Goal: Entertainment & Leisure: Consume media (video, audio)

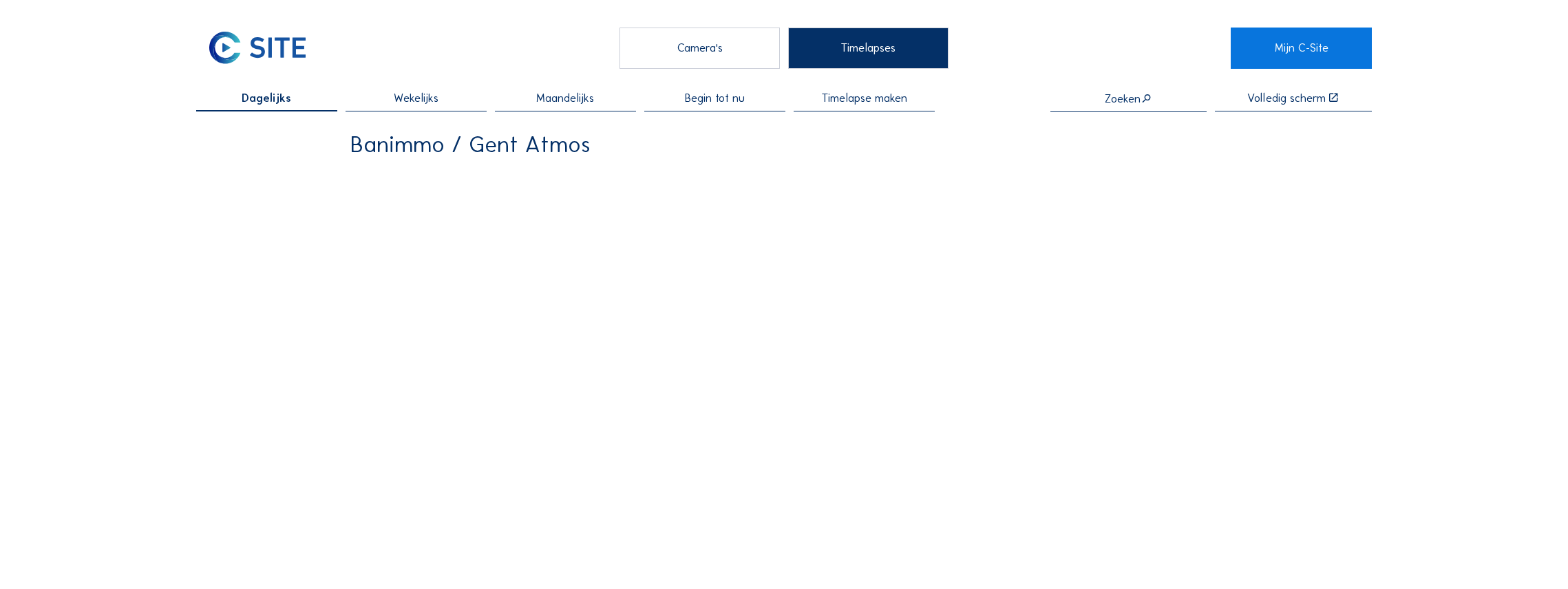
click at [774, 58] on div "Camera's" at bounding box center [699, 48] width 160 height 41
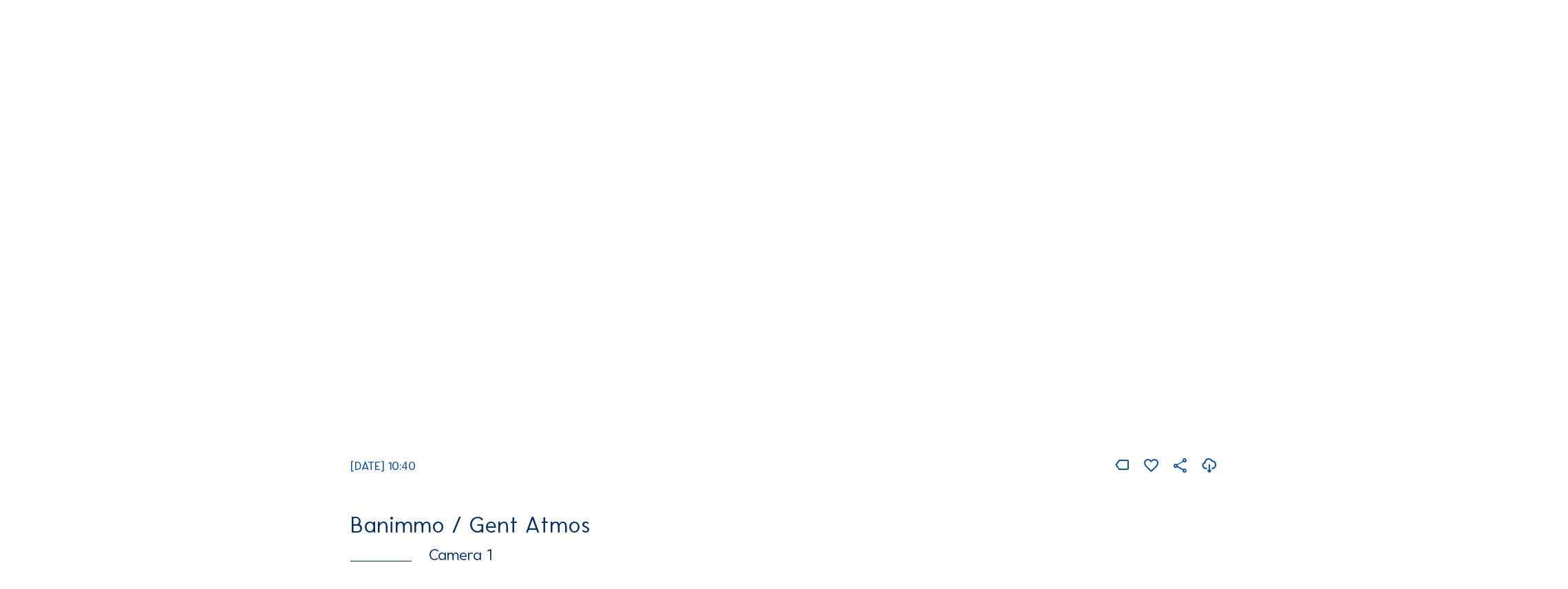
scroll to position [229, 0]
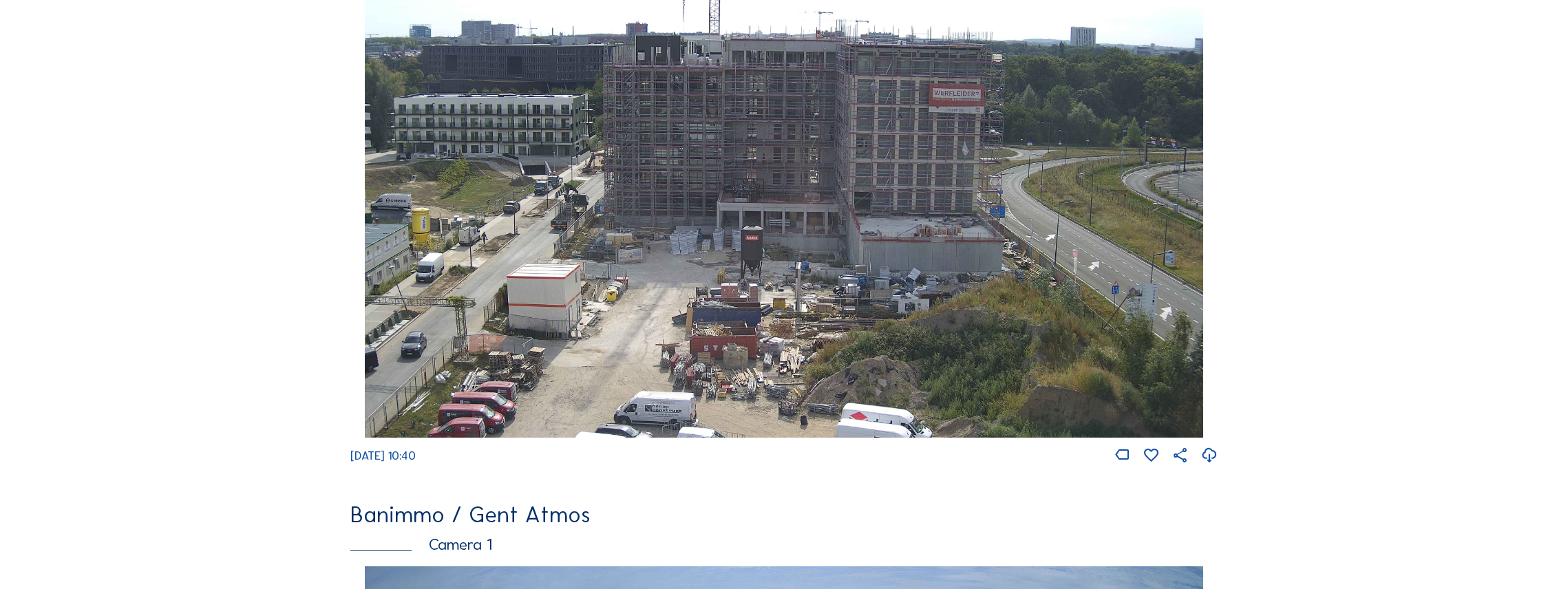
click at [415, 460] on span "[DATE] 10:40" at bounding box center [383, 455] width 65 height 14
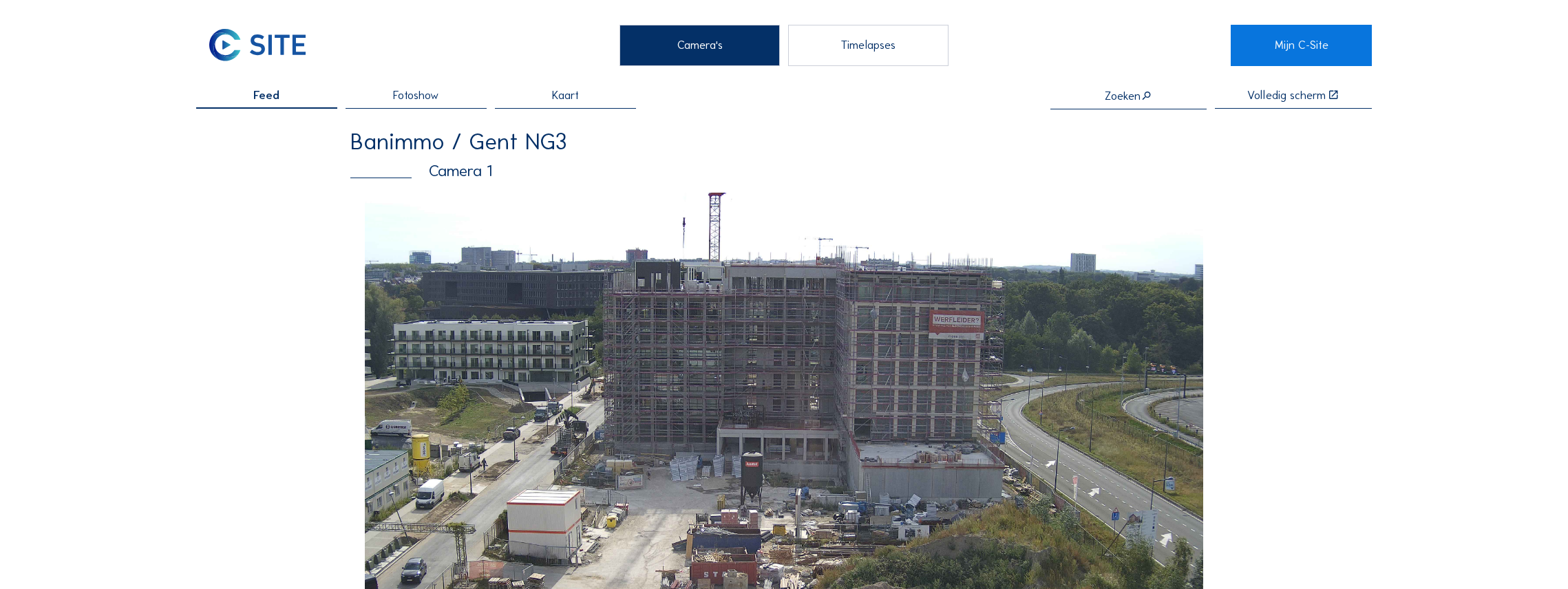
scroll to position [0, 0]
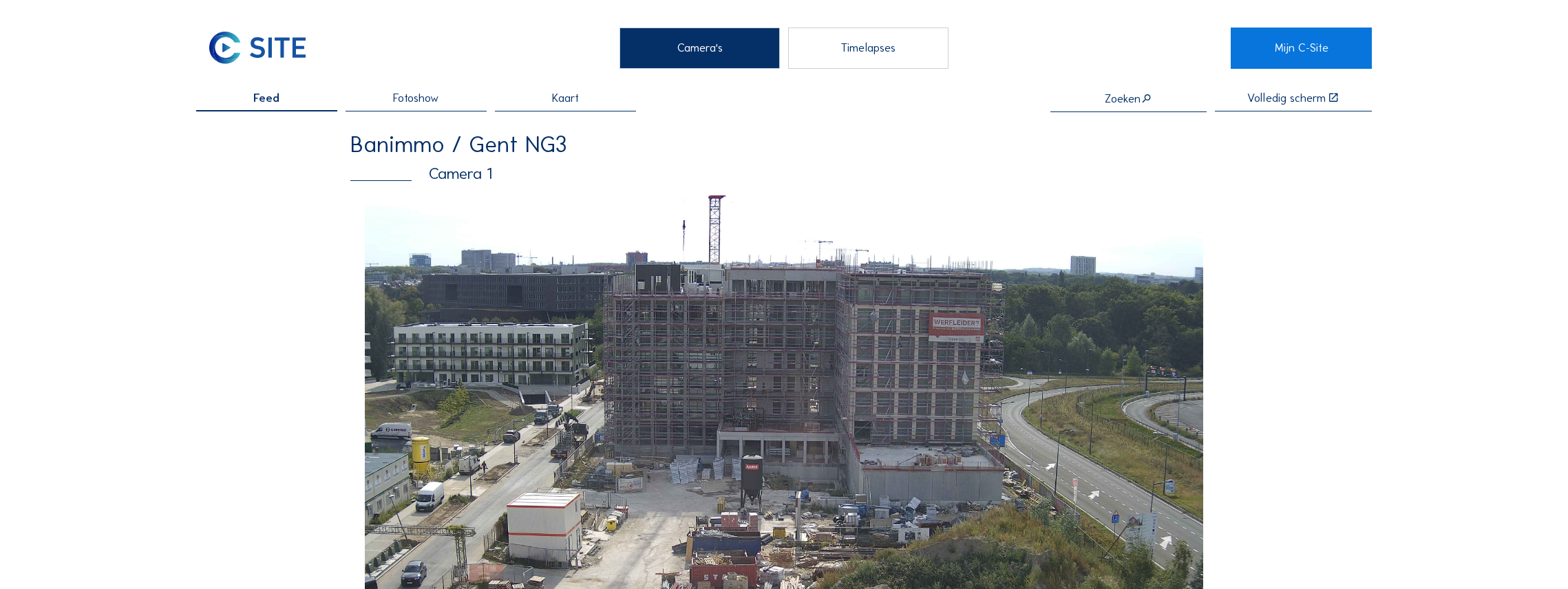
click at [472, 176] on div "Camera 1" at bounding box center [784, 173] width 867 height 16
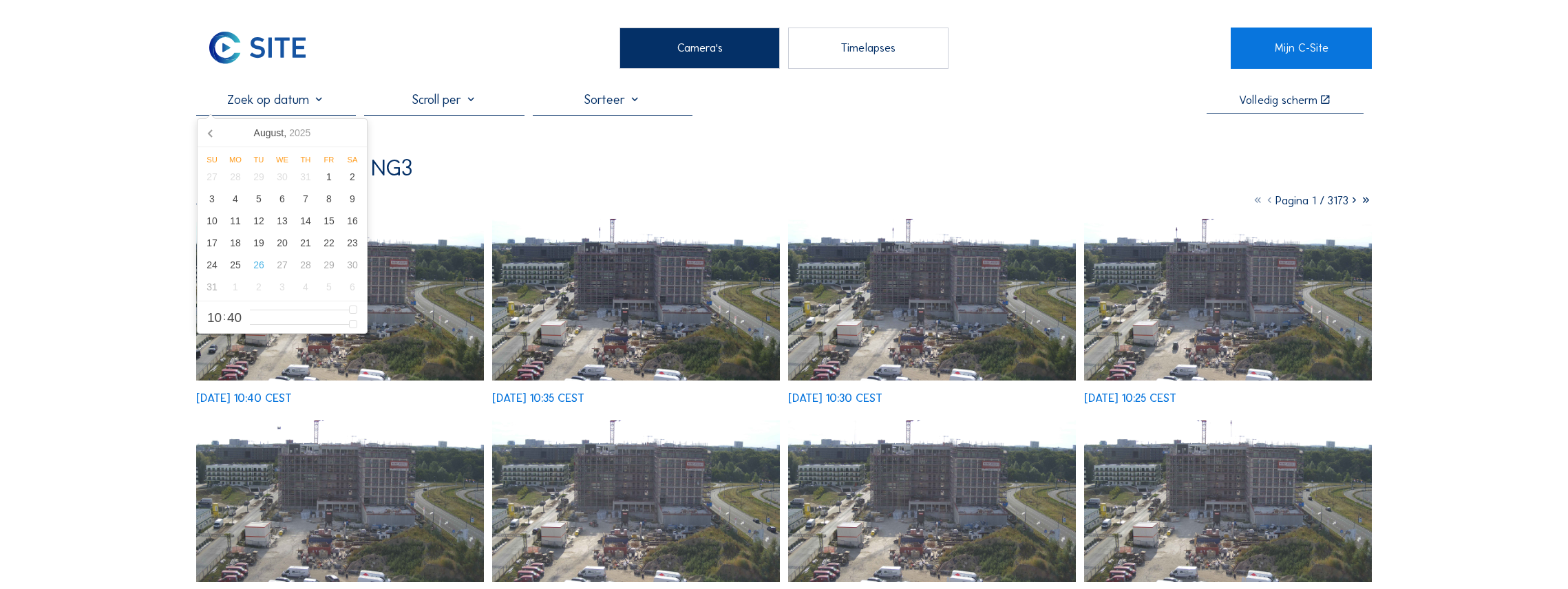
click at [324, 105] on input "text" at bounding box center [276, 100] width 160 height 15
click at [875, 124] on div "Volledig [PERSON_NAME] Banimmo / [GEOGRAPHIC_DATA] NG3 Camera 1 Pagina 1 / 3173…" at bounding box center [784, 551] width 1177 height 916
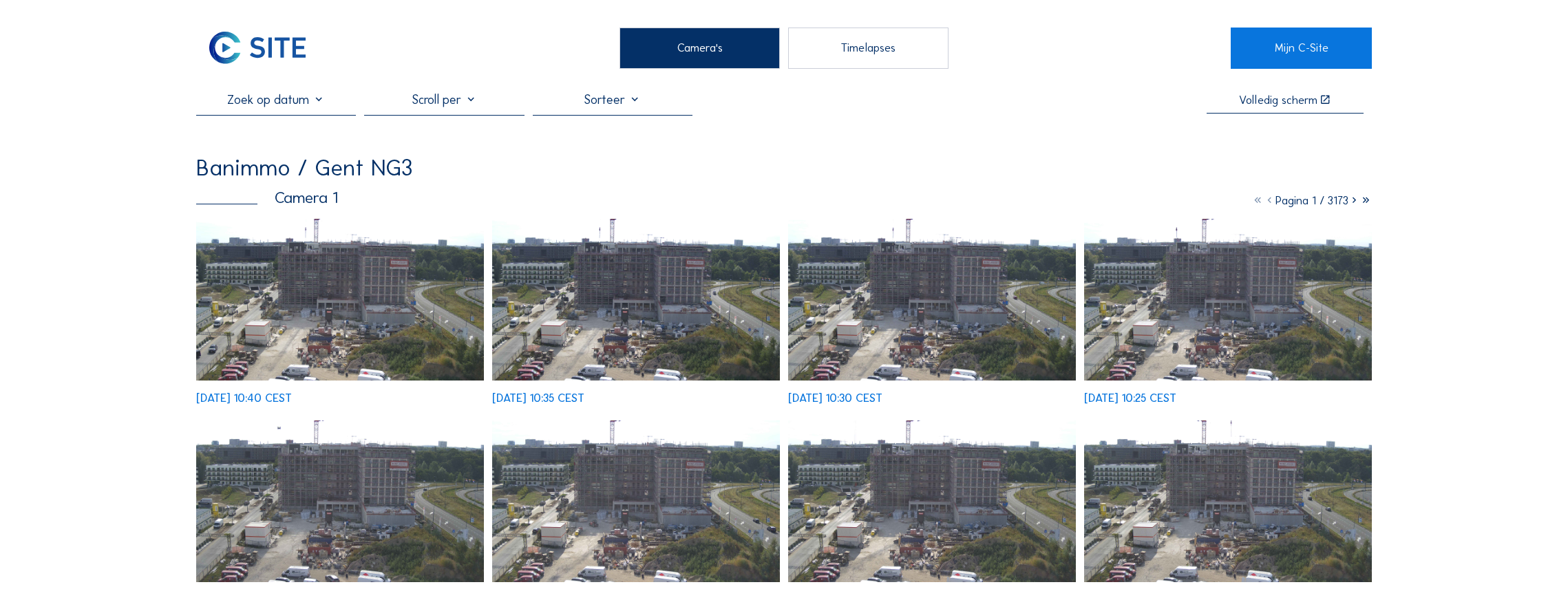
click at [872, 41] on div "Timelapses" at bounding box center [868, 48] width 160 height 41
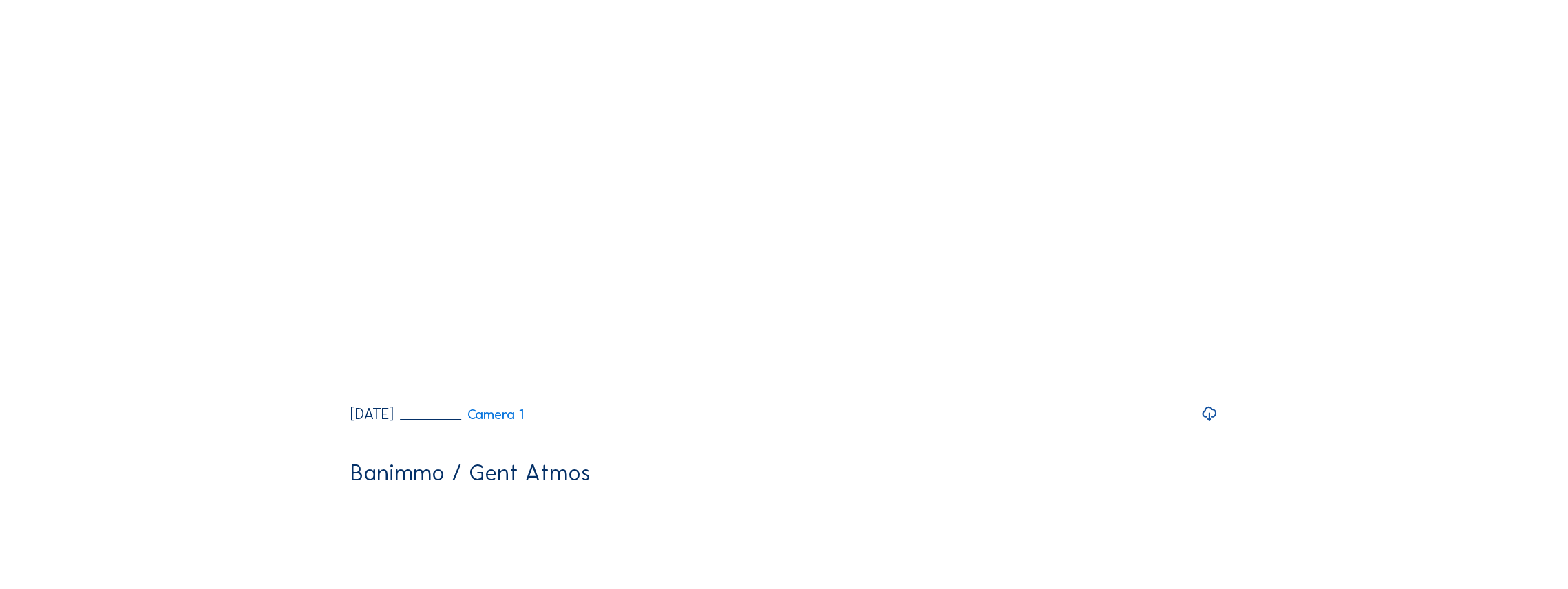
scroll to position [871, 0]
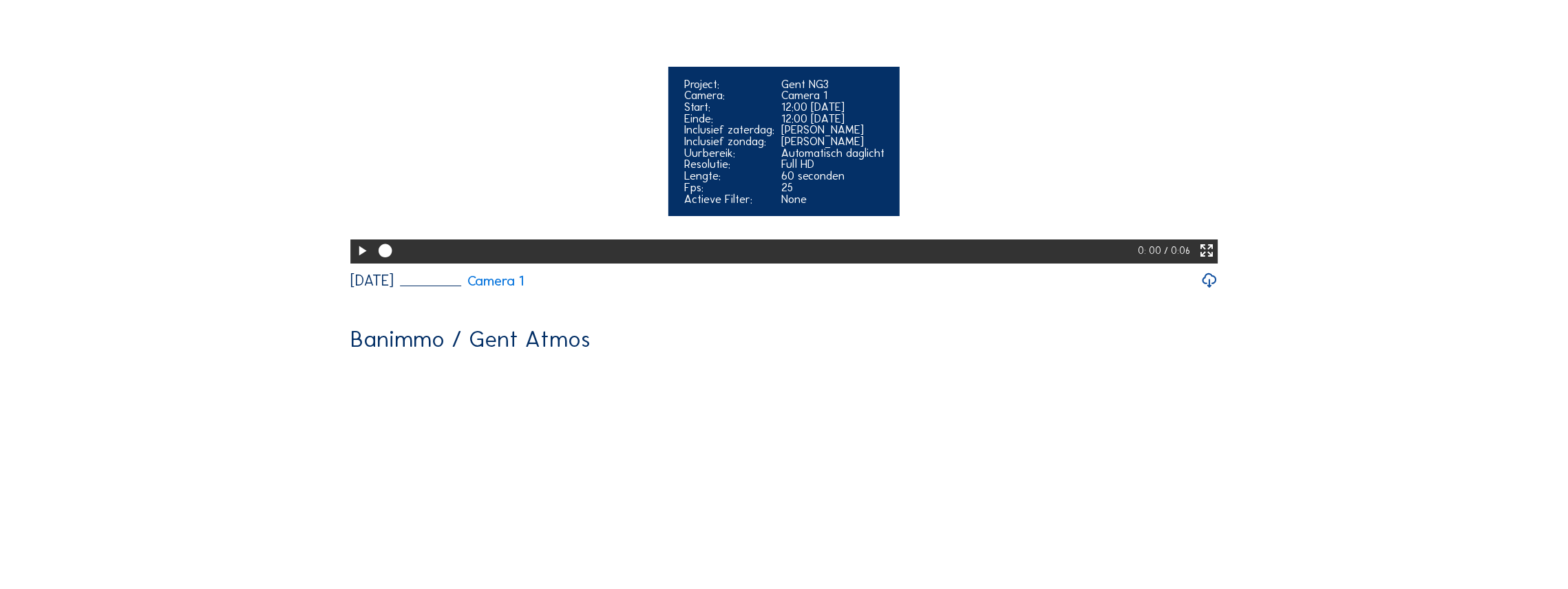
click at [362, 261] on icon at bounding box center [362, 251] width 16 height 19
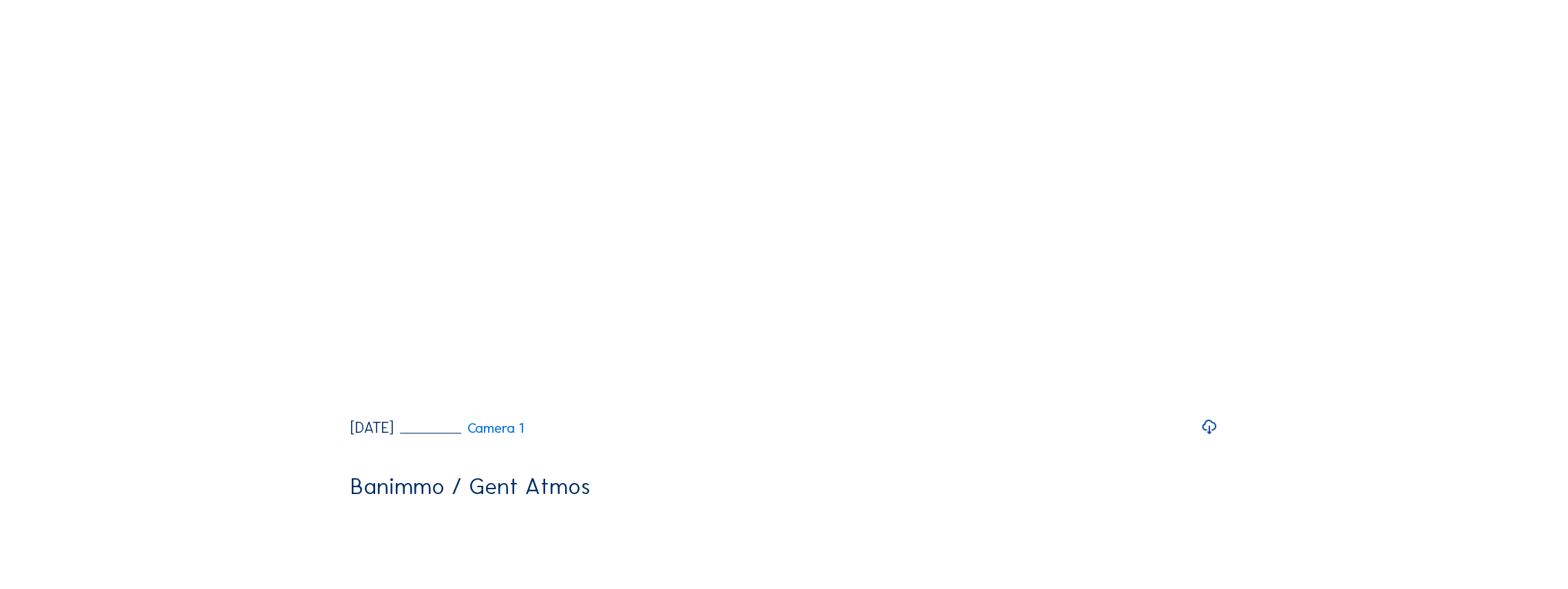
scroll to position [1835, 0]
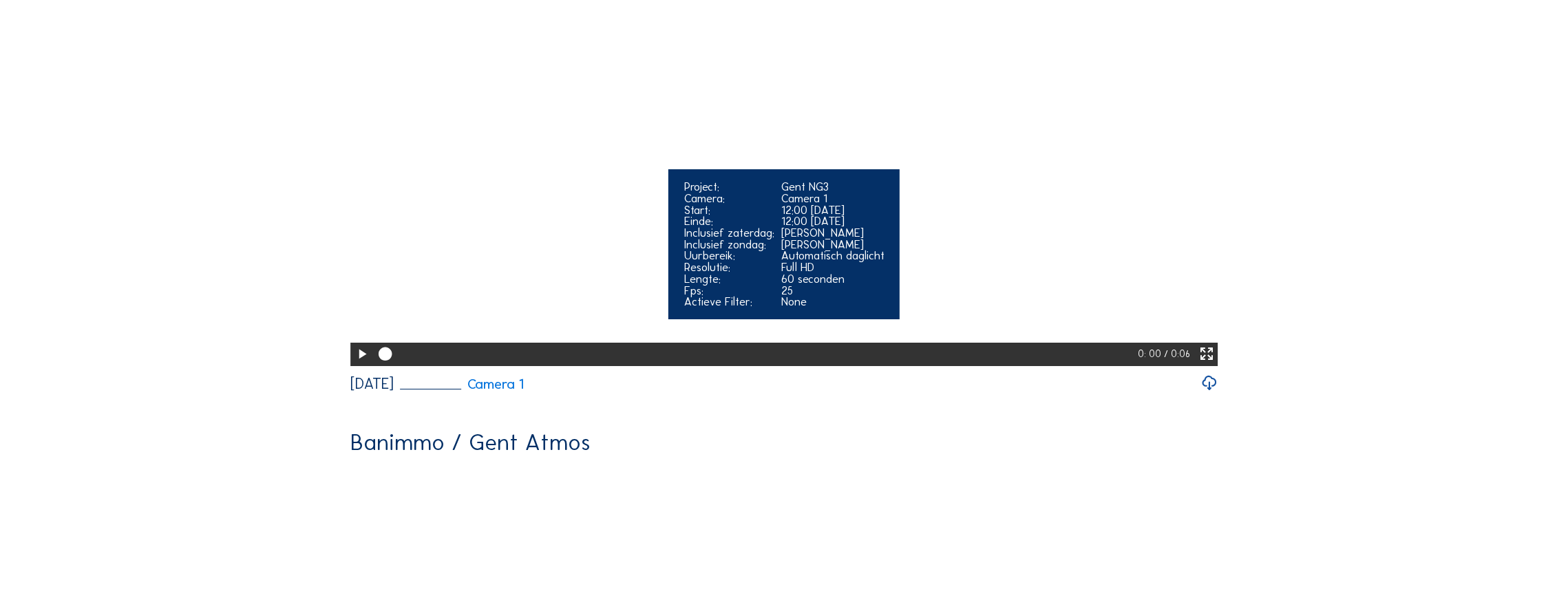
click at [358, 364] on icon at bounding box center [362, 355] width 16 height 19
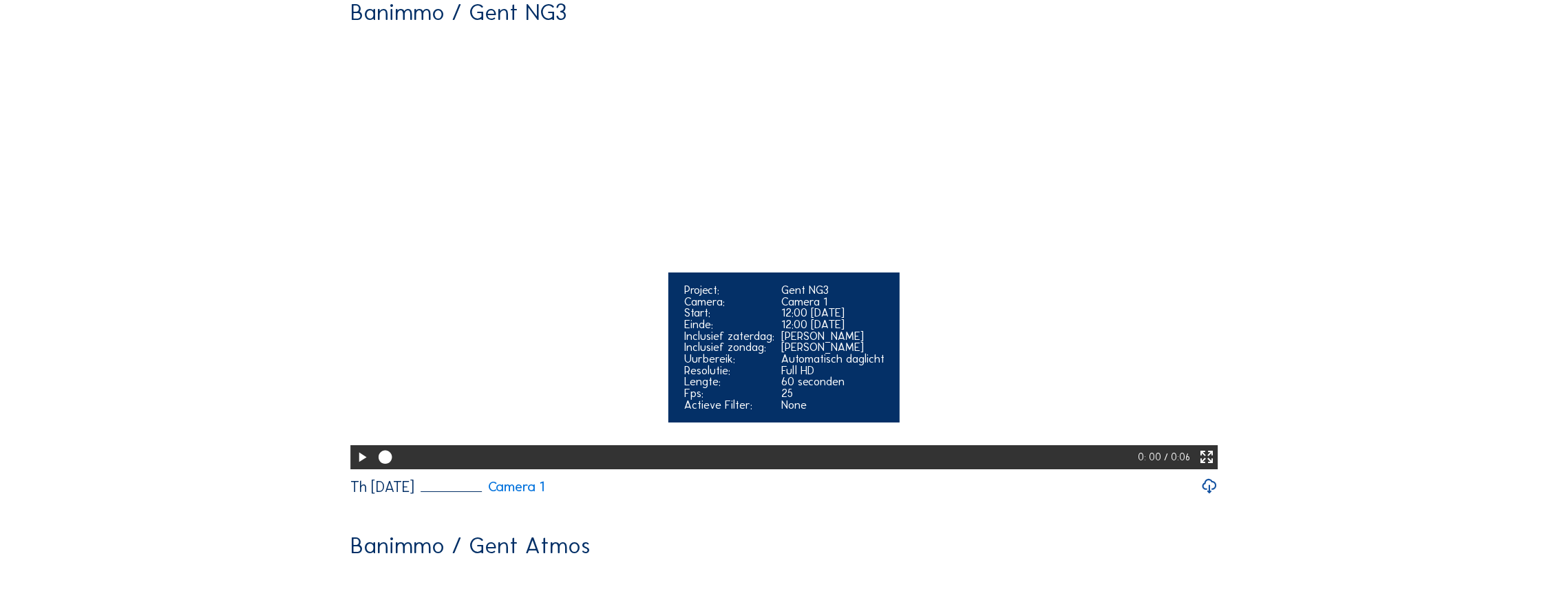
scroll to position [3029, 0]
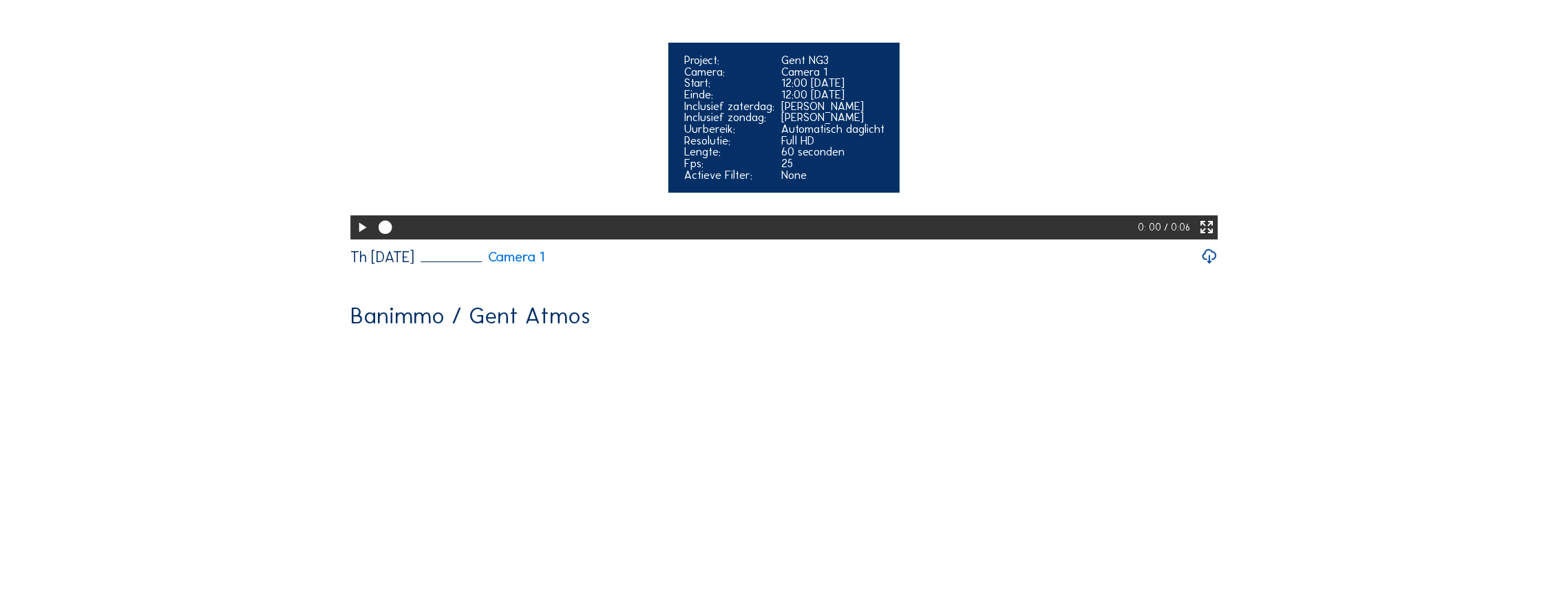
click at [356, 237] on icon at bounding box center [362, 228] width 16 height 19
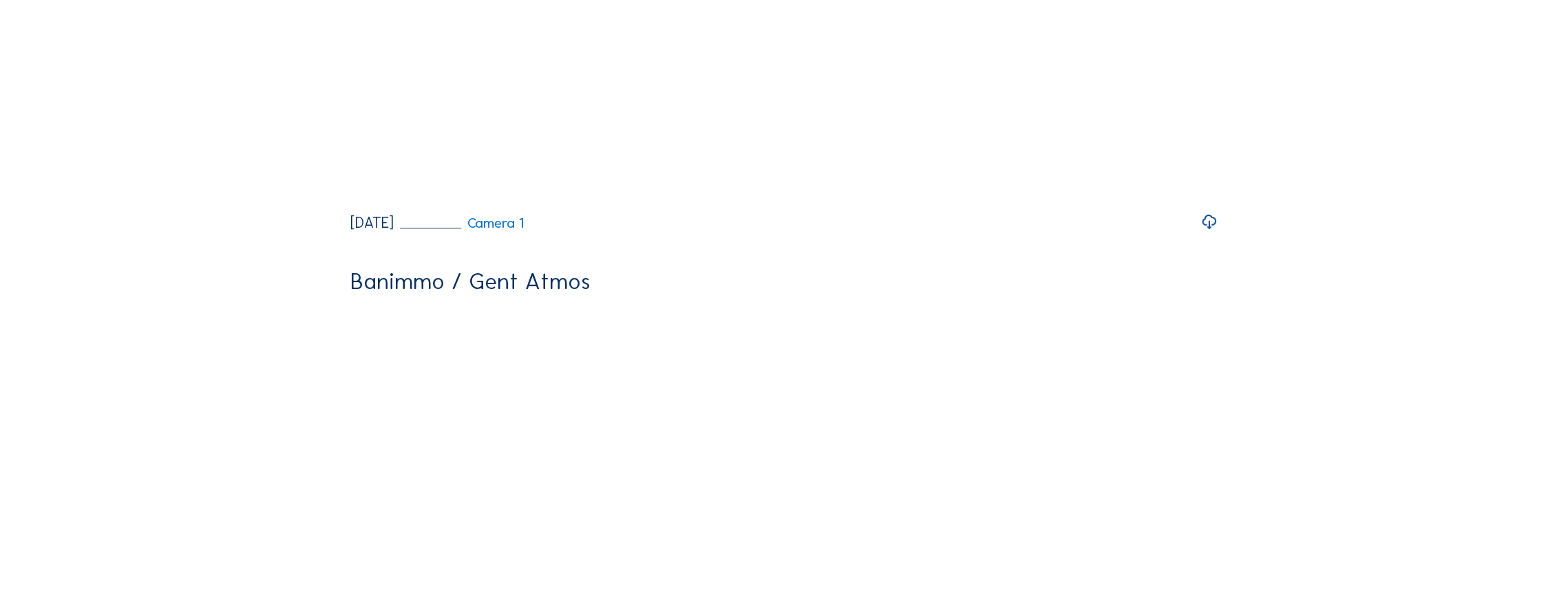
scroll to position [1881, 0]
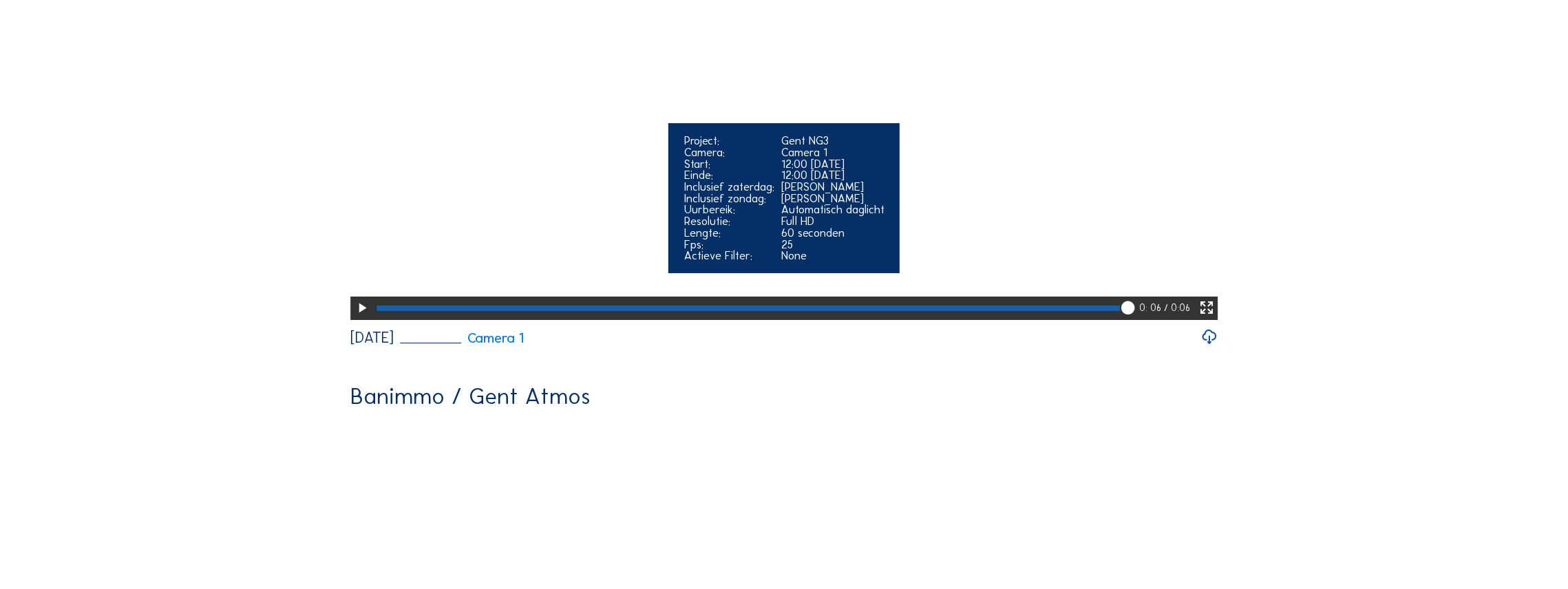
click at [357, 318] on icon at bounding box center [362, 308] width 16 height 19
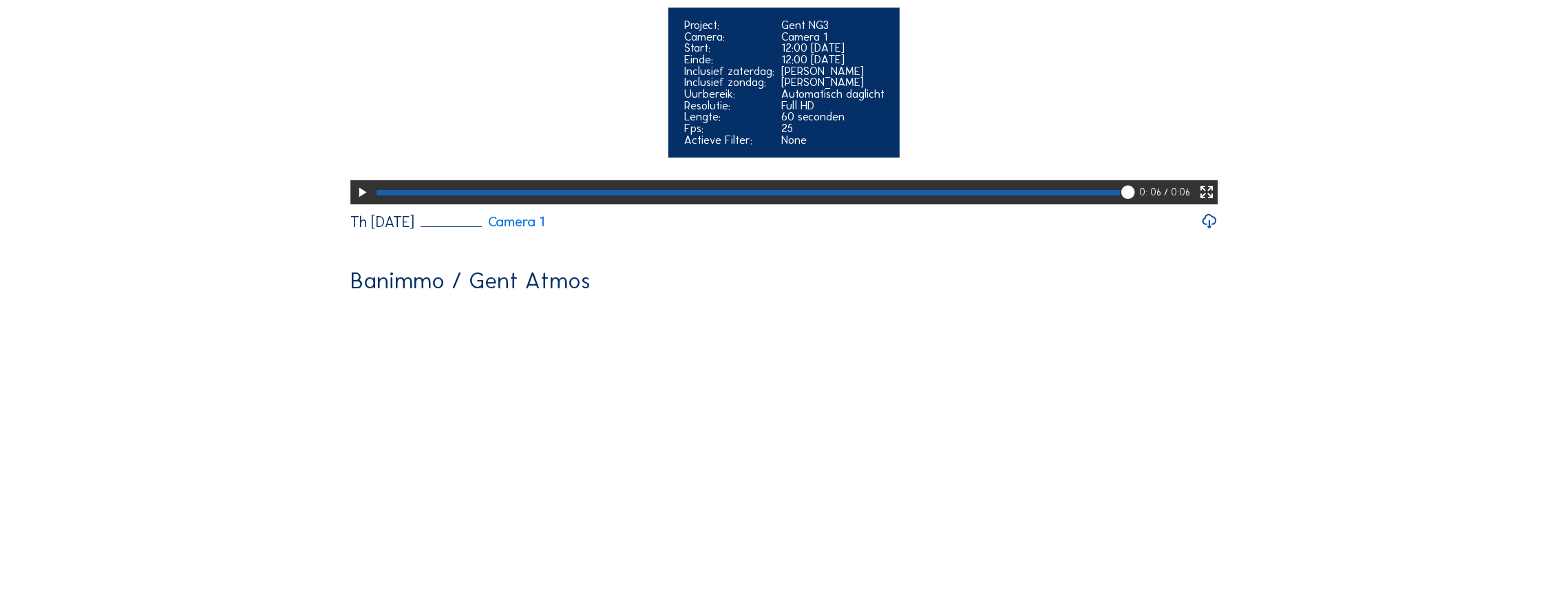
scroll to position [2982, 0]
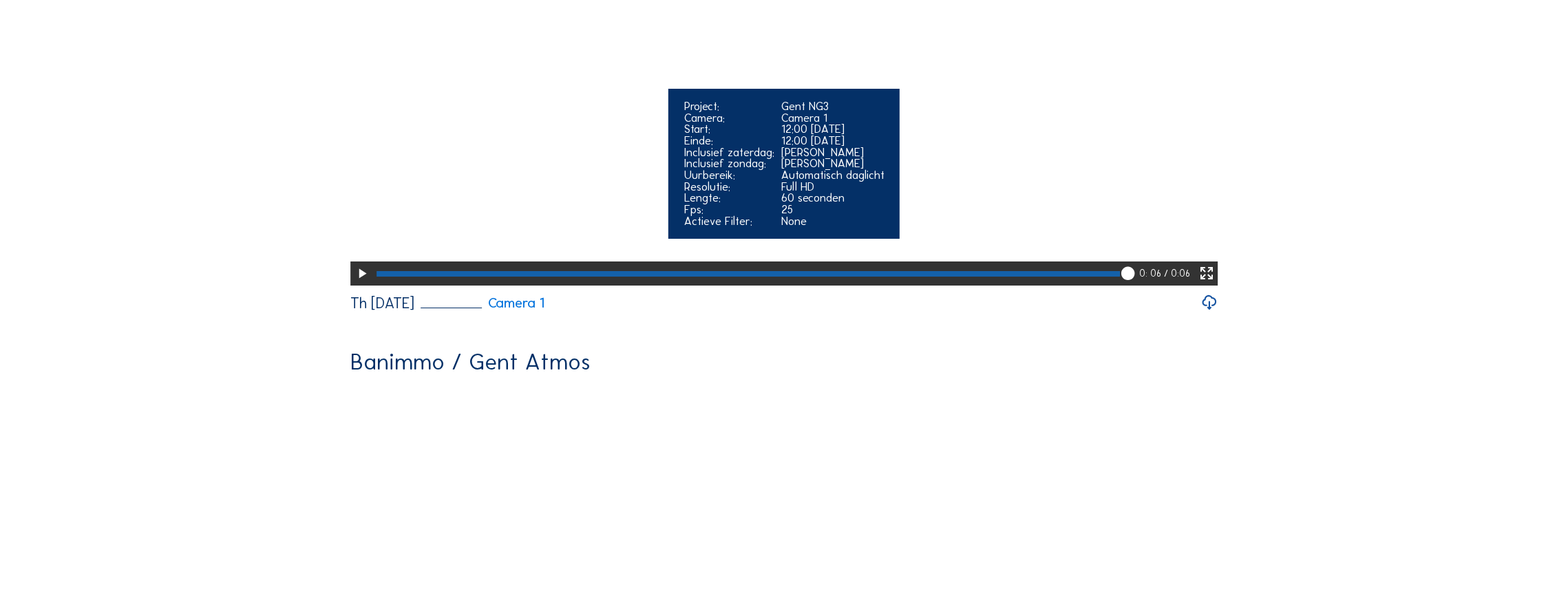
click at [362, 284] on icon at bounding box center [362, 274] width 16 height 19
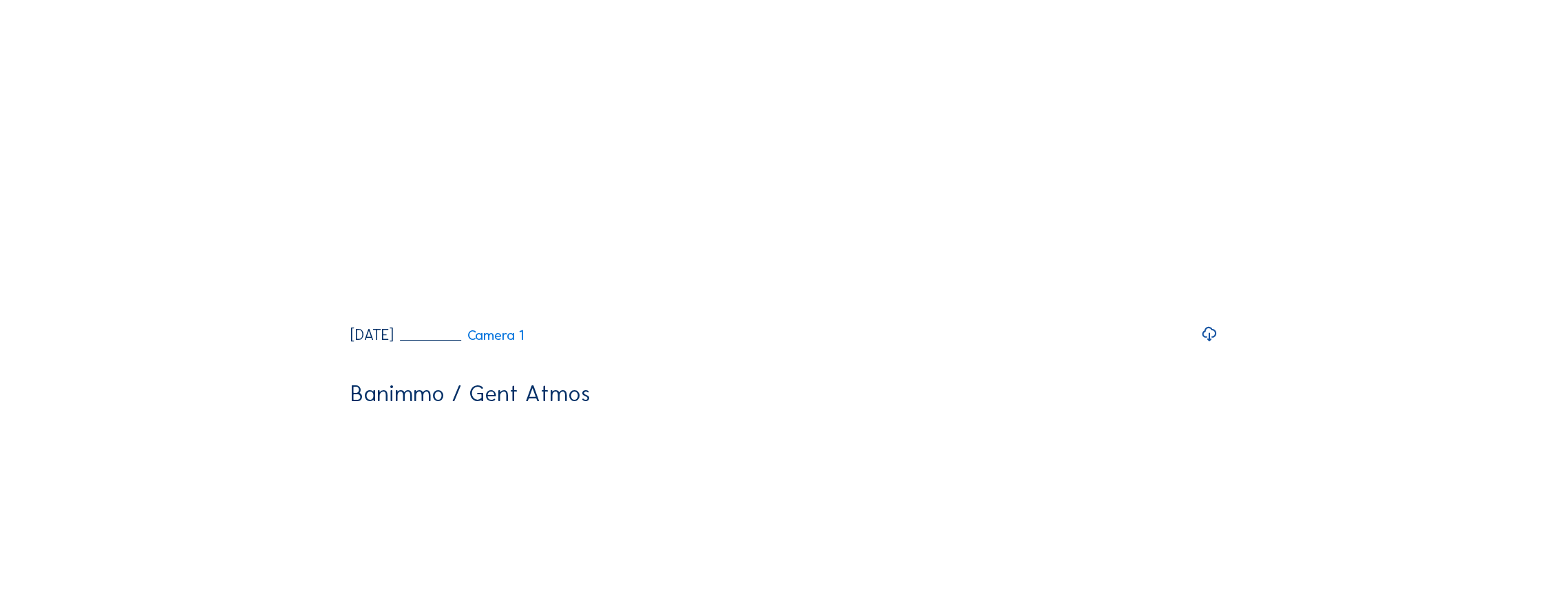
scroll to position [1881, 0]
